Goal: Participate in discussion

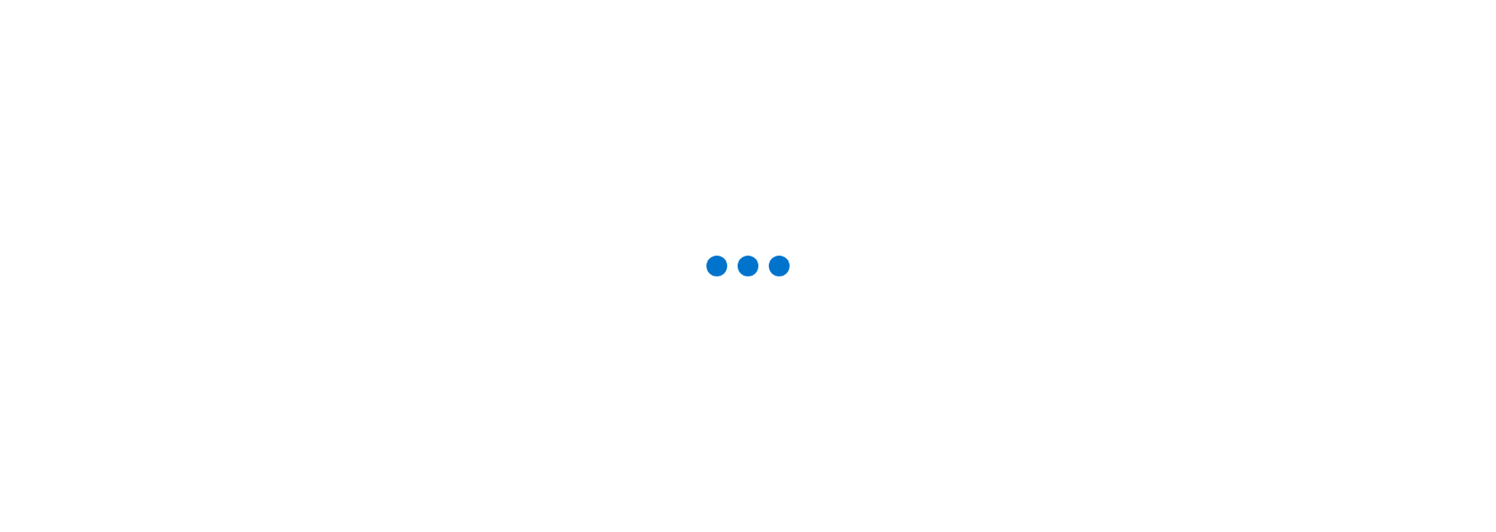
click at [117, 186] on div at bounding box center [748, 266] width 1440 height 476
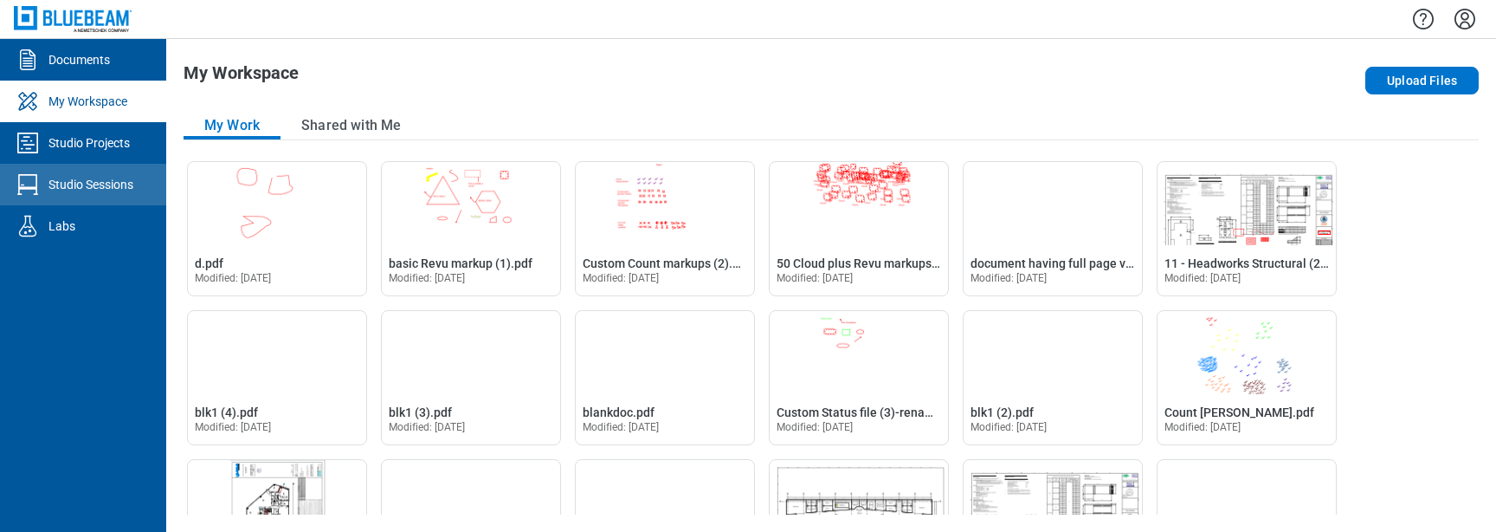
click at [113, 182] on div "Studio Sessions" at bounding box center [90, 184] width 85 height 17
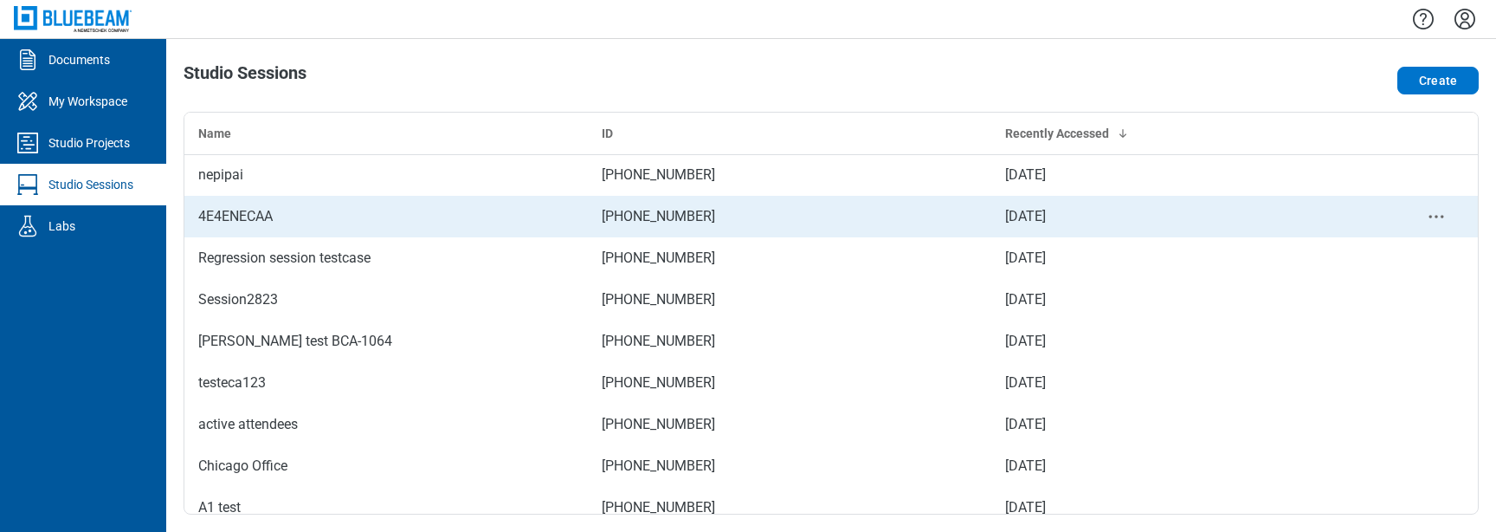
click at [365, 210] on div "4E4ENECAA" at bounding box center [386, 216] width 376 height 21
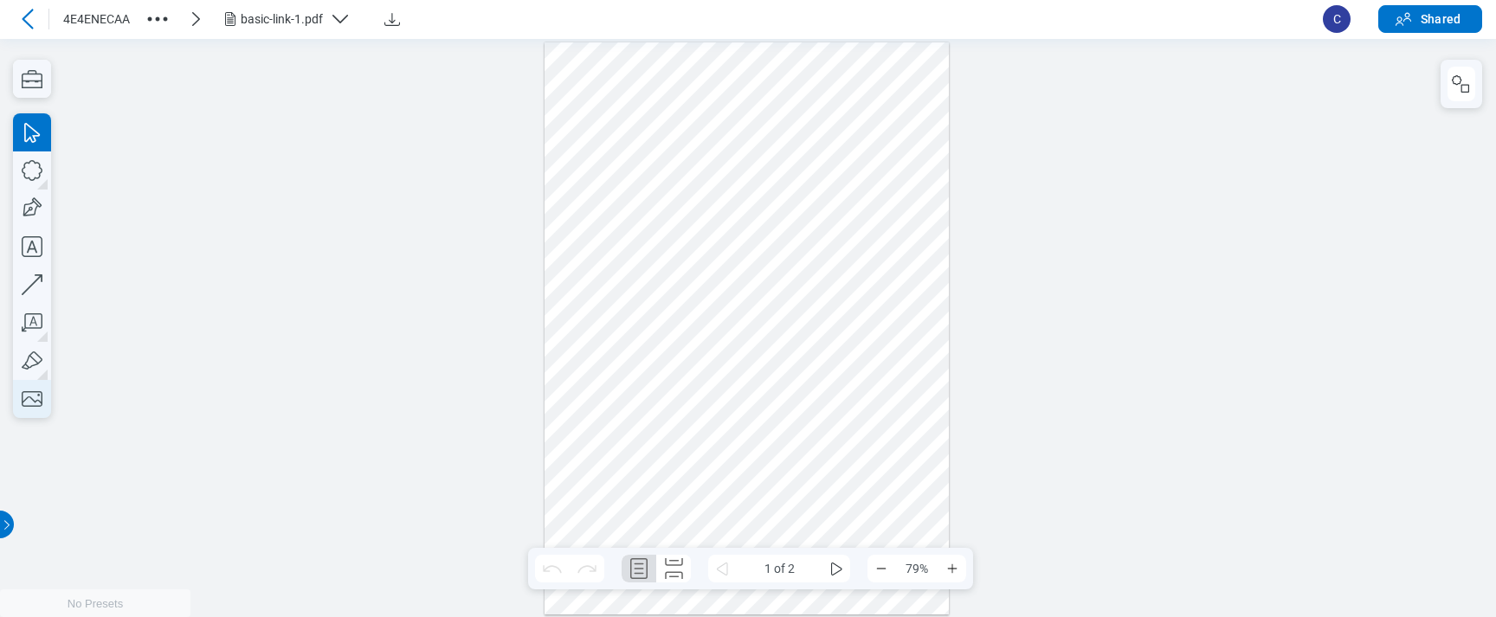
click at [42, 402] on icon "button" at bounding box center [32, 399] width 21 height 16
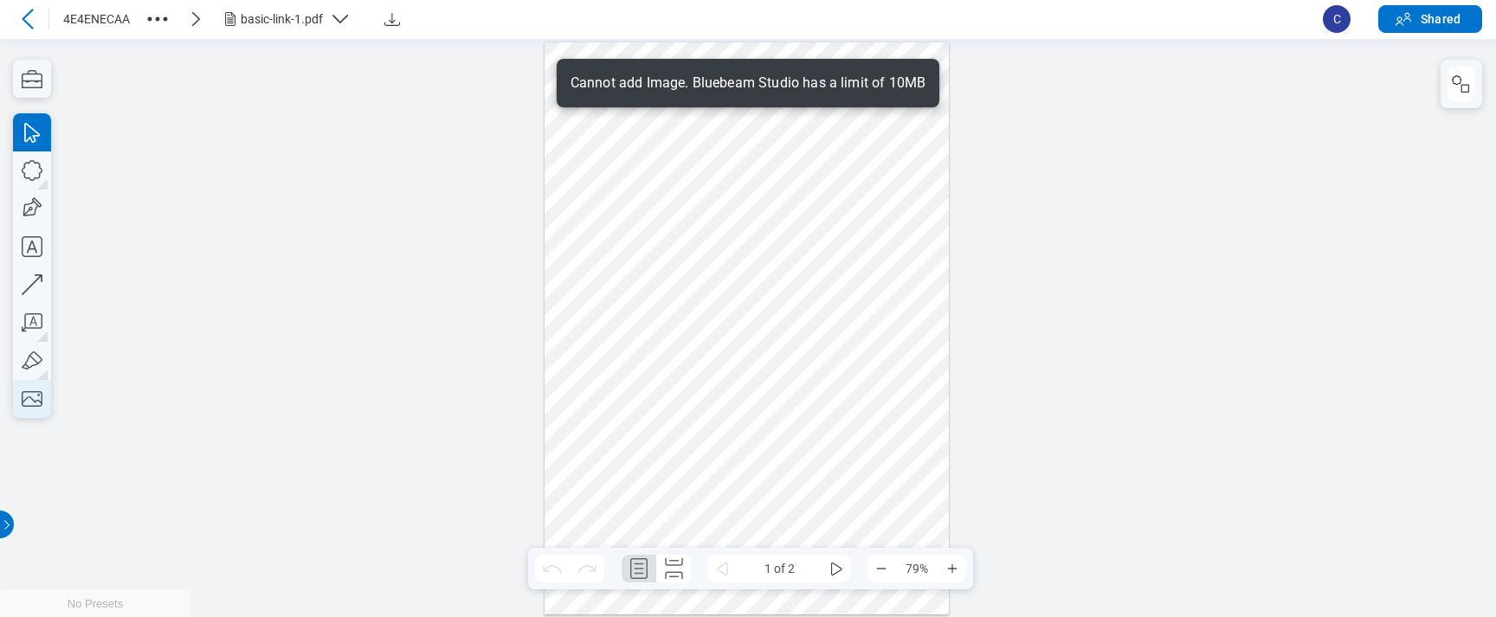
click at [36, 411] on icon "button" at bounding box center [32, 399] width 38 height 38
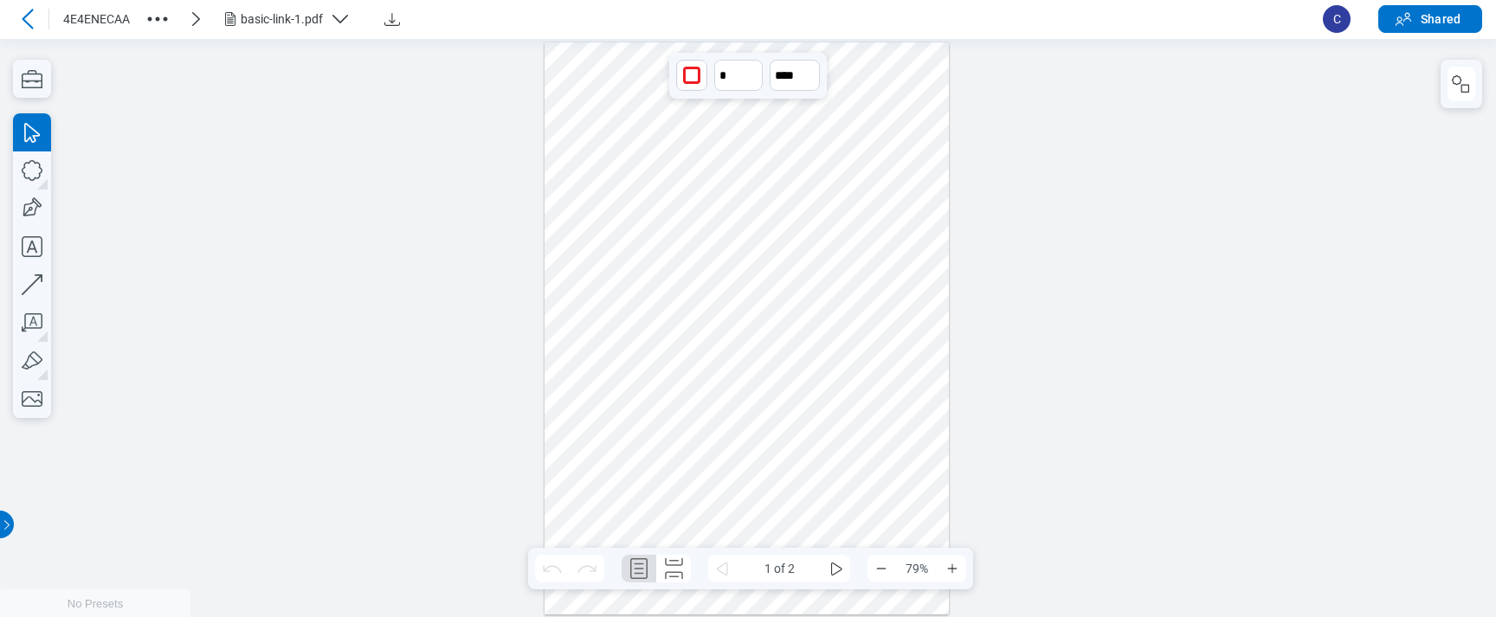
drag, startPoint x: 652, startPoint y: 310, endPoint x: 635, endPoint y: 313, distance: 16.7
click at [635, 313] on div at bounding box center [746, 328] width 405 height 573
click at [39, 391] on icon "button" at bounding box center [32, 399] width 38 height 38
drag, startPoint x: 849, startPoint y: 302, endPoint x: 821, endPoint y: 667, distance: 365.6
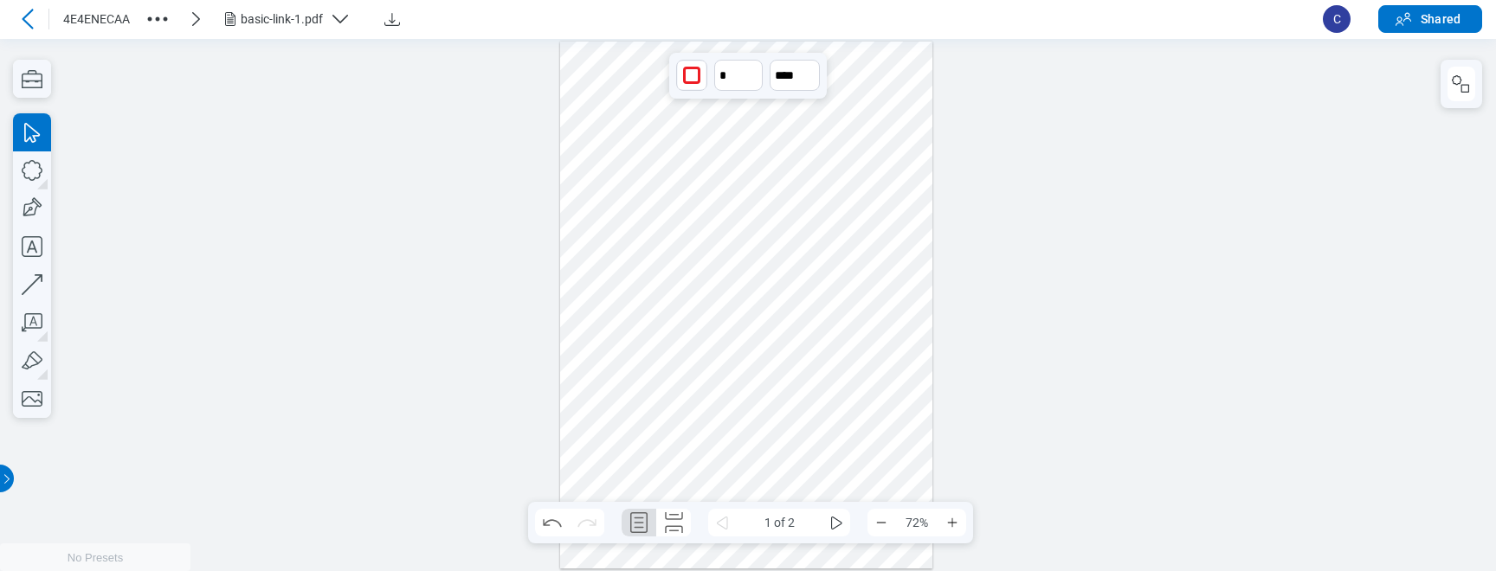
click at [806, 194] on div at bounding box center [746, 304] width 373 height 527
click at [637, 377] on div at bounding box center [746, 304] width 373 height 527
click at [611, 353] on div at bounding box center [746, 304] width 373 height 527
click at [582, 414] on div at bounding box center [746, 304] width 373 height 527
click at [716, 183] on div at bounding box center [746, 304] width 373 height 527
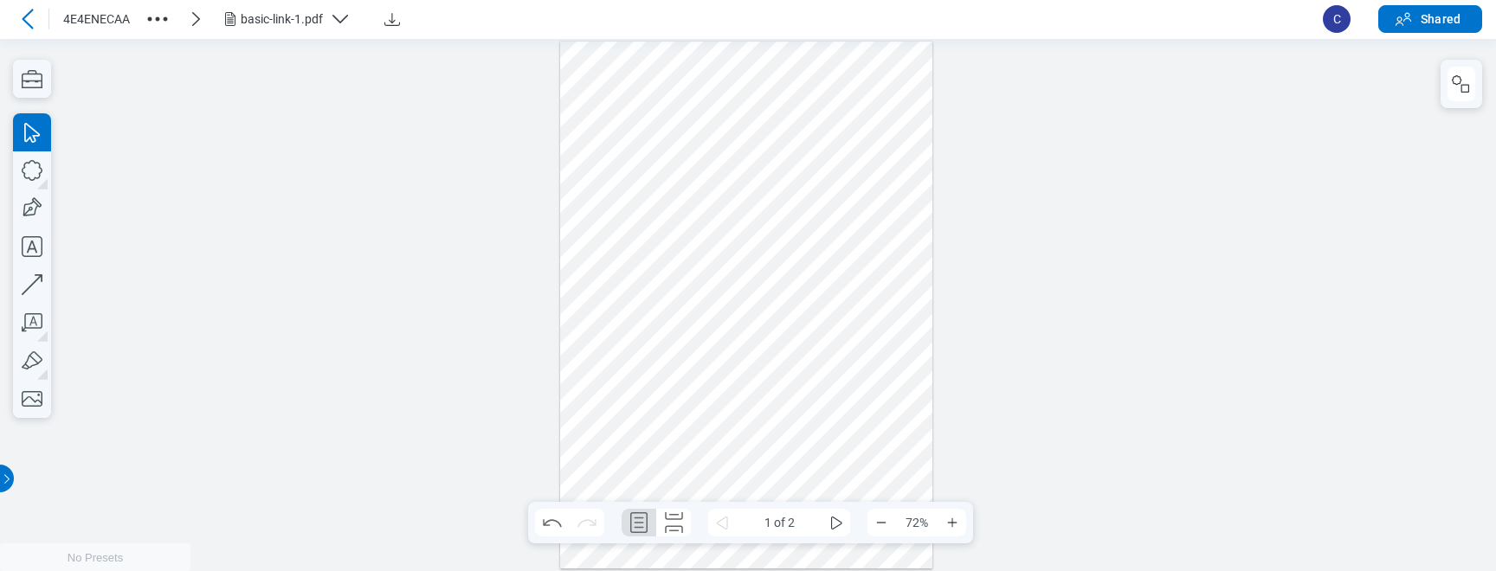
click at [673, 139] on div at bounding box center [746, 304] width 373 height 527
click at [664, 300] on div at bounding box center [746, 304] width 373 height 527
click at [13, 400] on div at bounding box center [748, 304] width 1496 height 532
click at [39, 401] on icon "button" at bounding box center [32, 399] width 21 height 16
click at [702, 331] on div at bounding box center [746, 304] width 373 height 527
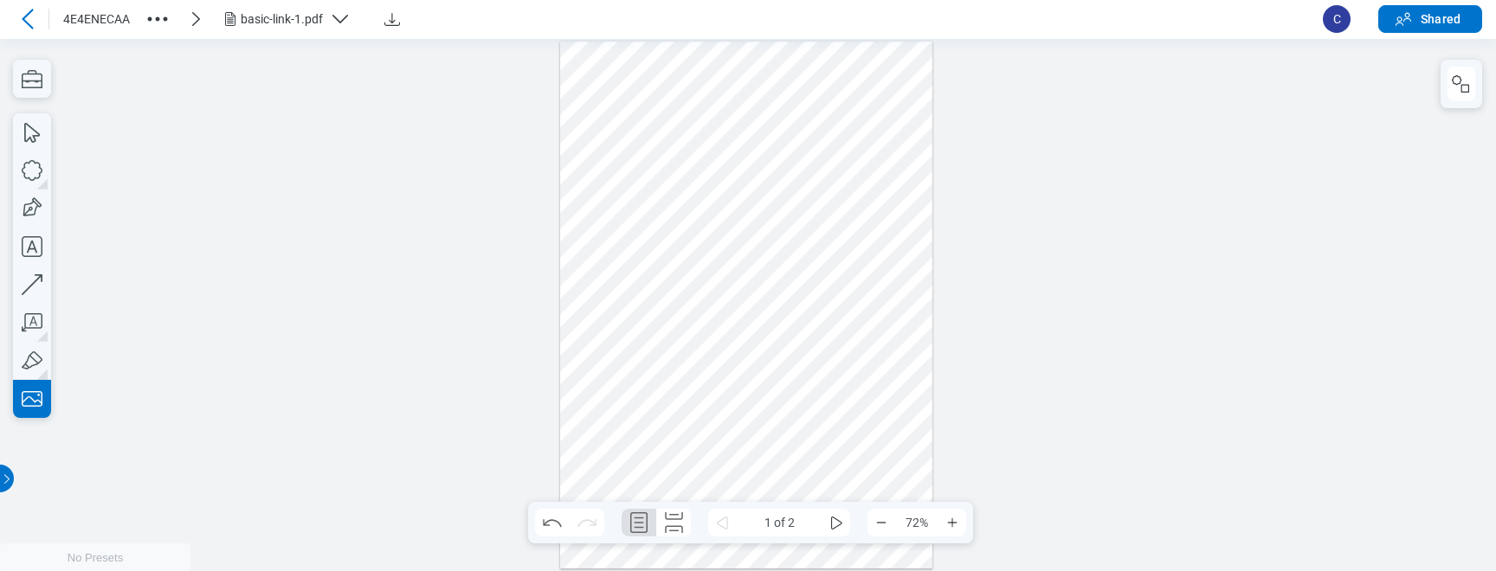
click at [758, 383] on div at bounding box center [746, 304] width 373 height 527
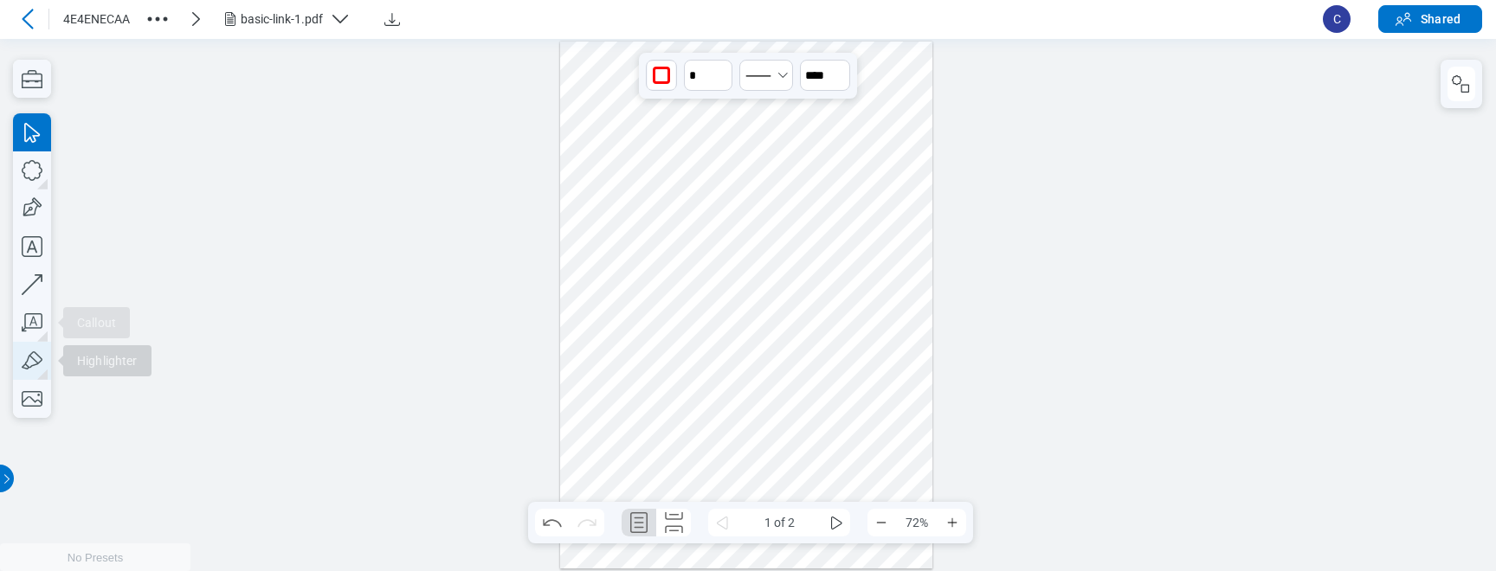
click at [23, 350] on icon "button" at bounding box center [32, 361] width 38 height 38
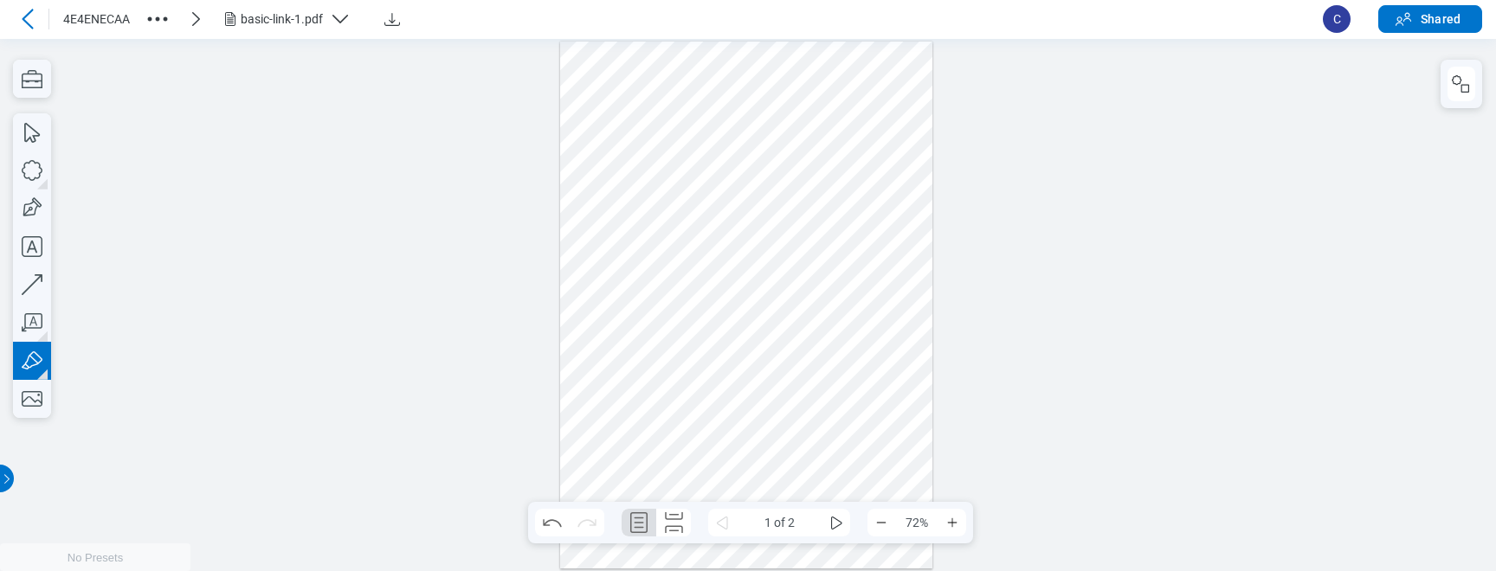
drag, startPoint x: 597, startPoint y: 383, endPoint x: 597, endPoint y: 263, distance: 120.3
click at [597, 262] on div at bounding box center [746, 304] width 373 height 527
